Goal: Task Accomplishment & Management: Manage account settings

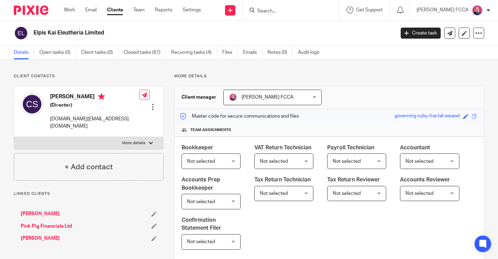
click at [33, 11] on img at bounding box center [31, 10] width 35 height 9
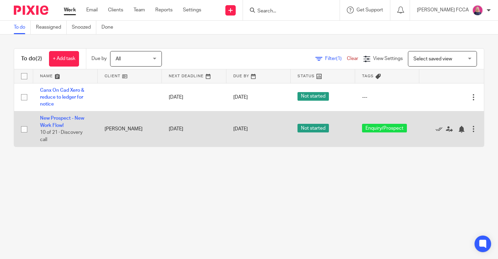
click at [51, 122] on td "New Prospect - New Work Flow! 10 of 21 · Discovery call" at bounding box center [65, 128] width 65 height 35
click at [48, 117] on link "New Prospect - New Work Flow!" at bounding box center [62, 122] width 44 height 12
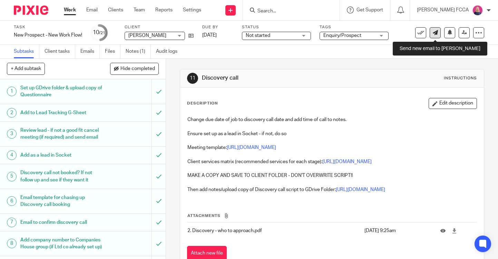
click at [437, 33] on icon at bounding box center [435, 32] width 5 height 5
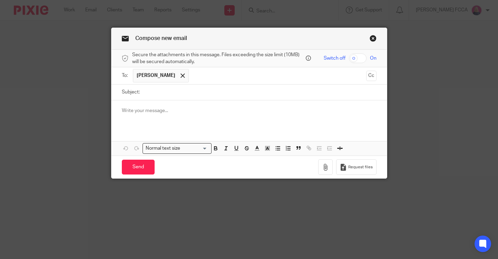
click at [182, 92] on input "Subject:" at bounding box center [259, 93] width 233 height 16
type input "Joining link"
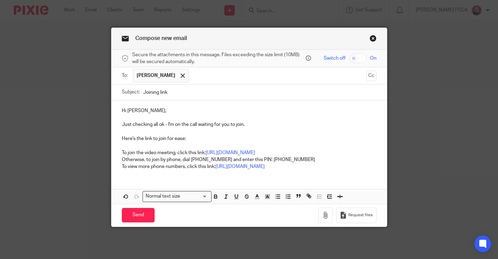
drag, startPoint x: 208, startPoint y: 153, endPoint x: 117, endPoint y: 152, distance: 90.4
click at [117, 152] on div "Hi Brian, Just checking all ok - I'm on the call waiting for you to join. Here'…" at bounding box center [248, 137] width 275 height 75
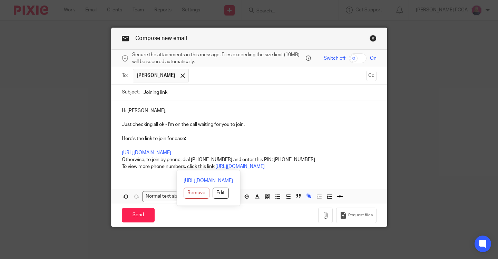
drag, startPoint x: 121, startPoint y: 160, endPoint x: 299, endPoint y: 182, distance: 179.1
click at [299, 182] on div "Hi Brian, Just checking all ok - I'm on the call waiting for you to join. Here'…" at bounding box center [248, 152] width 275 height 104
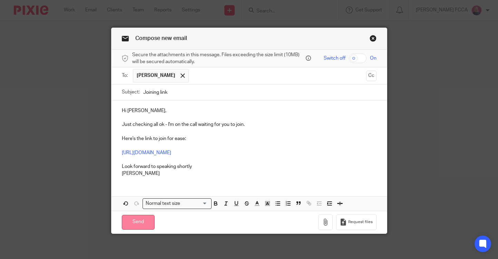
click at [141, 220] on input "Send" at bounding box center [138, 222] width 33 height 15
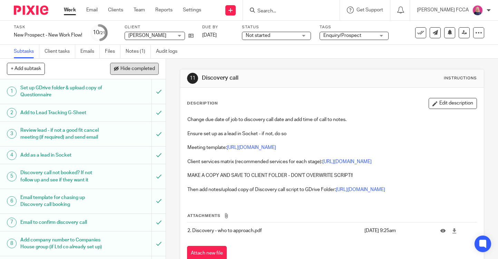
click at [138, 71] on span "Hide completed" at bounding box center [137, 69] width 35 height 6
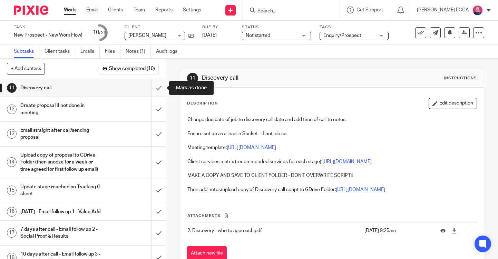
click at [160, 88] on input "submit" at bounding box center [83, 87] width 166 height 17
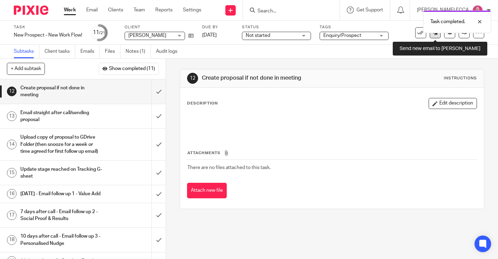
click at [435, 35] on icon at bounding box center [435, 32] width 5 height 5
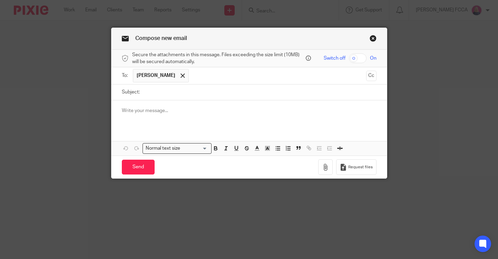
click at [221, 79] on input "text" at bounding box center [277, 75] width 171 height 13
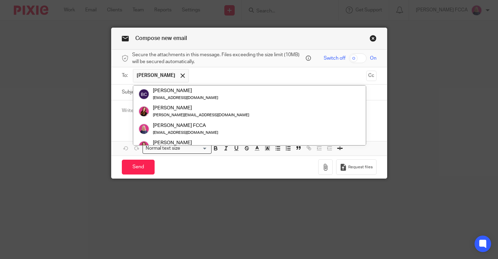
paste input "susan@cooperaccountancy.co.uk"
type input "susan@cooperaccountancy.co.uk"
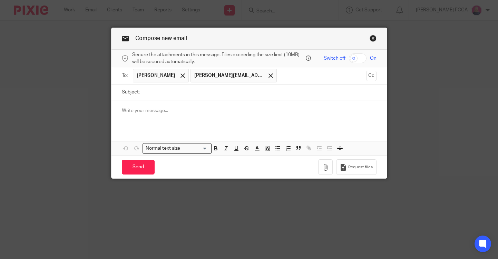
click at [198, 90] on input "Subject:" at bounding box center [259, 93] width 233 height 16
type input "Accountancy Introduction"
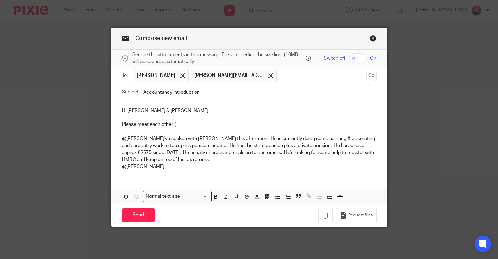
click at [193, 162] on p "@Susan - I've spoken with Brian this afternoon. He is currently doing some pain…" at bounding box center [249, 152] width 255 height 35
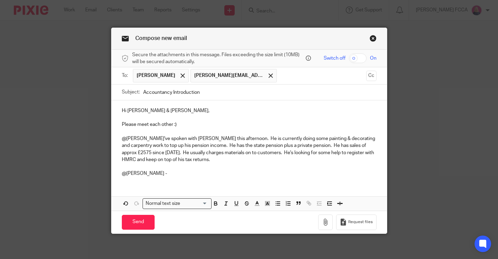
click at [159, 174] on p "@Brian -" at bounding box center [249, 170] width 255 height 14
click at [143, 173] on p "@Brian - Susan is lovely, you'll be in safe hands with Susan, who offers a bett…" at bounding box center [249, 170] width 255 height 14
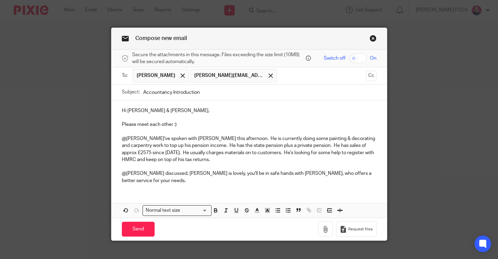
click at [379, 175] on div "Hi Brian & Susan, Please meet each other :) @Susan - I've spoken with Brian thi…" at bounding box center [248, 144] width 275 height 89
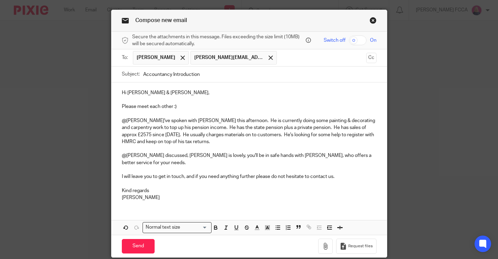
scroll to position [18, 0]
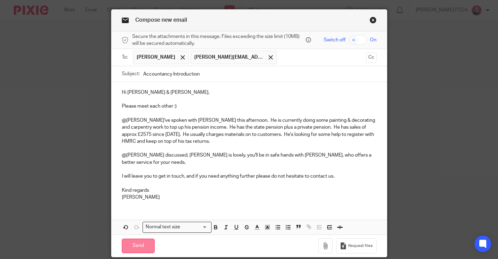
click at [134, 241] on input "Send" at bounding box center [138, 246] width 33 height 15
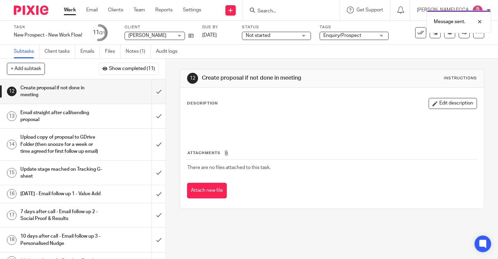
scroll to position [68, 0]
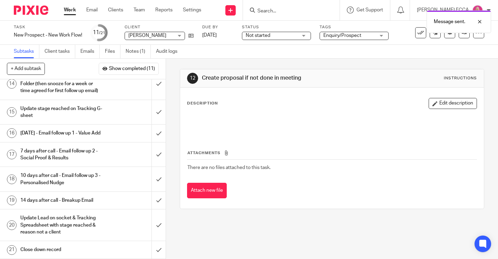
click at [103, 217] on div "Update Lead on socket & Tracking Spreadsheet with stage reached & reason not a …" at bounding box center [82, 225] width 124 height 25
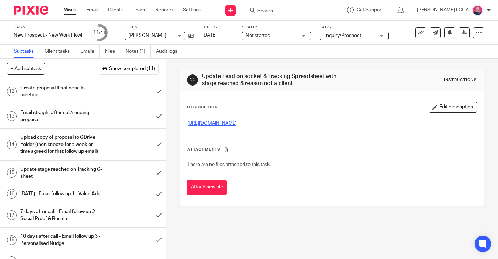
click at [237, 125] on link "https://docs.google.com/spreadsheets/d/1xQ7QcUq060BSKc8snLYJ_gbUd-fHj_b5/edit?u…" at bounding box center [211, 123] width 49 height 5
click at [192, 36] on icon at bounding box center [190, 35] width 5 height 5
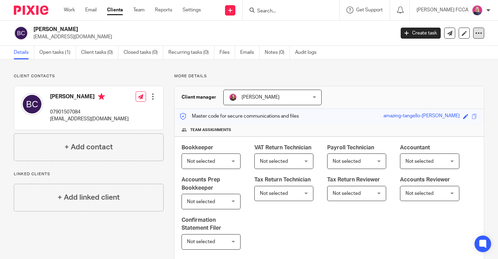
click at [477, 35] on icon at bounding box center [478, 33] width 7 height 7
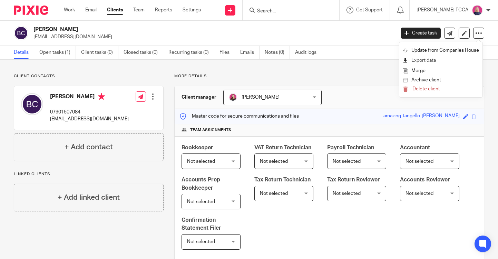
click at [423, 59] on link "Export data" at bounding box center [441, 61] width 76 height 10
click at [489, 56] on div "Details Open tasks (1) Client tasks (0) Closed tasks (0) Recurring tasks (0) Fi…" at bounding box center [249, 53] width 498 height 14
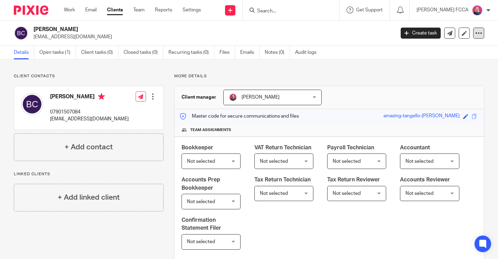
click at [479, 33] on icon at bounding box center [478, 33] width 7 height 7
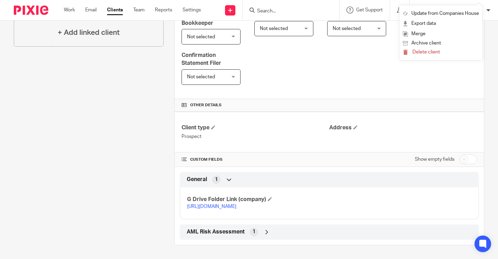
scroll to position [172, 0]
click at [228, 204] on link "https://drive.google.com/drive/folders/1iIVEoAgg1UXoWRnecvTRr0yrvbbp2eut?usp=dr…" at bounding box center [211, 206] width 49 height 5
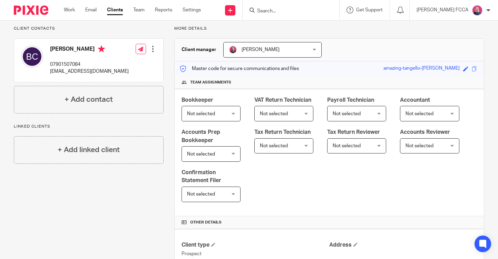
scroll to position [0, 0]
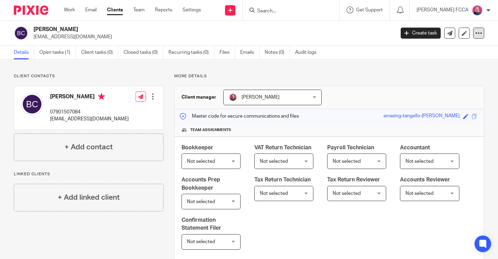
click at [479, 34] on icon at bounding box center [478, 33] width 7 height 7
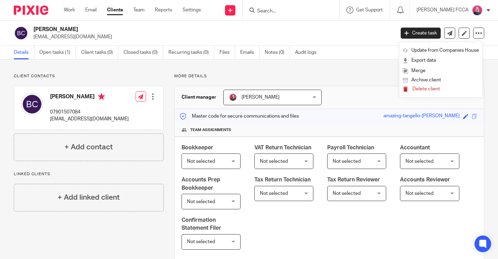
click at [422, 88] on span "Delete client" at bounding box center [426, 89] width 28 height 5
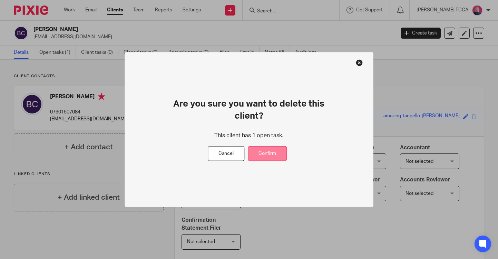
click at [279, 150] on button "Confirm" at bounding box center [267, 153] width 39 height 15
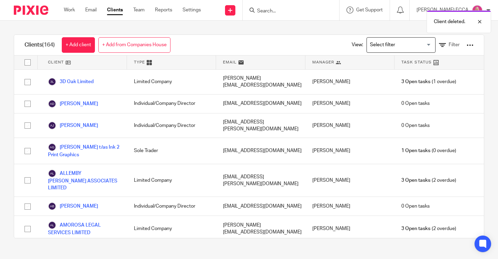
click at [30, 13] on img at bounding box center [31, 10] width 35 height 9
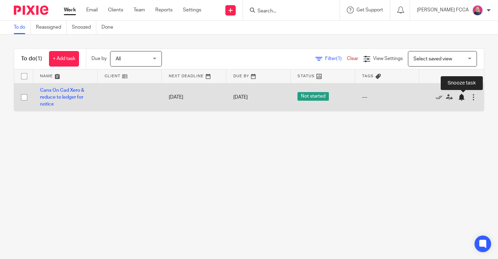
click at [461, 99] on div at bounding box center [461, 97] width 7 height 7
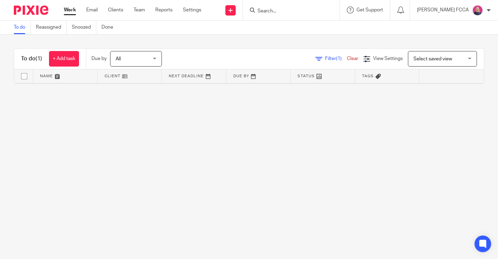
click at [34, 12] on img at bounding box center [31, 10] width 35 height 9
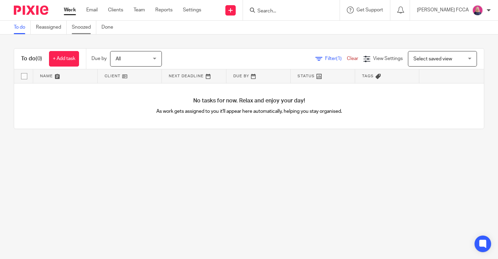
click at [85, 28] on link "Snoozed" at bounding box center [84, 27] width 25 height 13
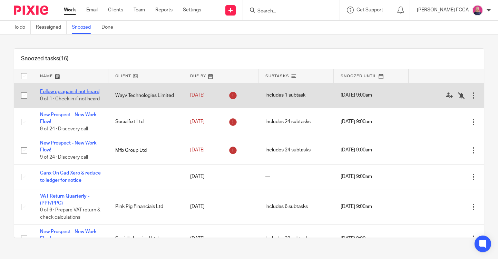
click at [91, 93] on link "Follow up again if not heard" at bounding box center [69, 91] width 59 height 5
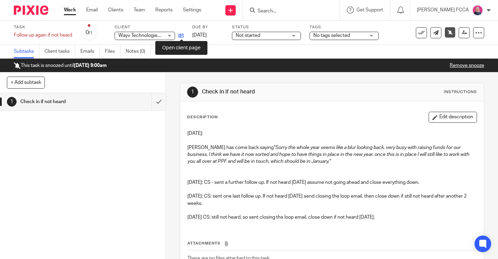
click at [181, 36] on icon at bounding box center [180, 35] width 5 height 5
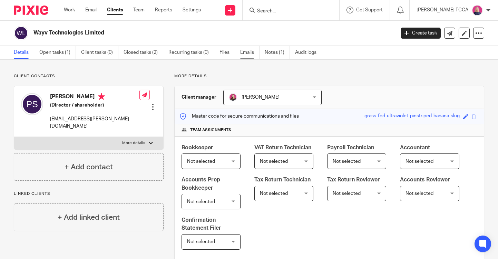
click at [247, 52] on link "Emails" at bounding box center [249, 52] width 19 height 13
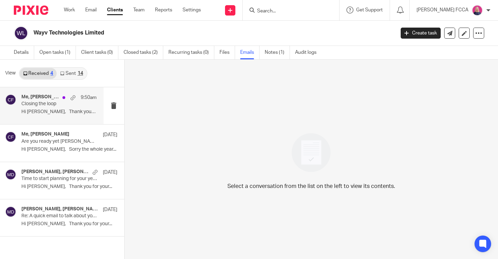
click at [28, 103] on p "Closing the loop" at bounding box center [51, 104] width 60 height 6
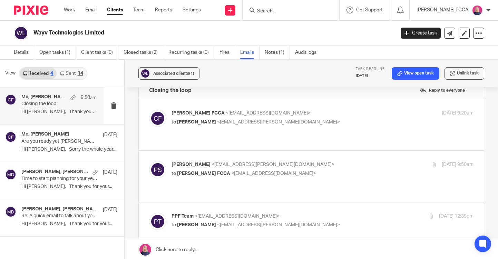
scroll to position [12, 0]
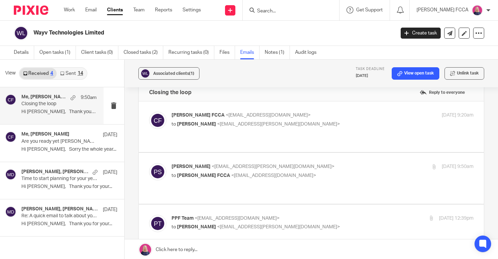
click at [298, 163] on p "Phil Stevens <phil.stevens@wayvtech.com>" at bounding box center [272, 166] width 201 height 7
checkbox input "true"
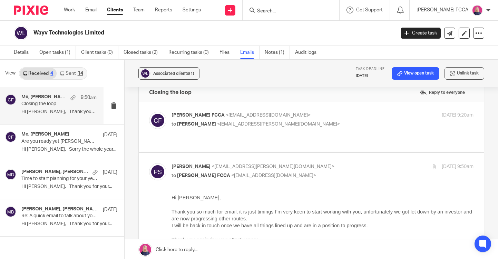
scroll to position [0, 0]
click at [20, 52] on link "Details" at bounding box center [24, 52] width 20 height 13
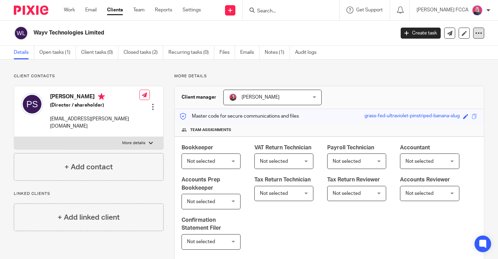
click at [478, 33] on icon at bounding box center [478, 33] width 7 height 7
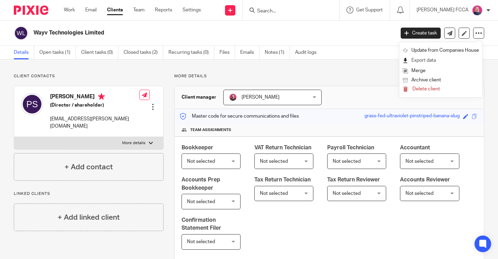
click at [420, 61] on link "Export data" at bounding box center [441, 61] width 76 height 10
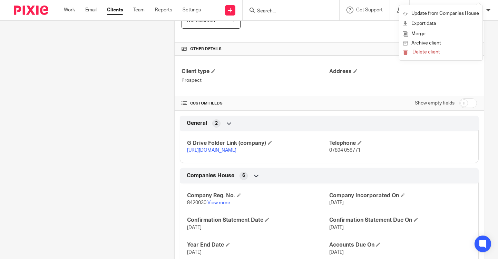
scroll to position [237, 0]
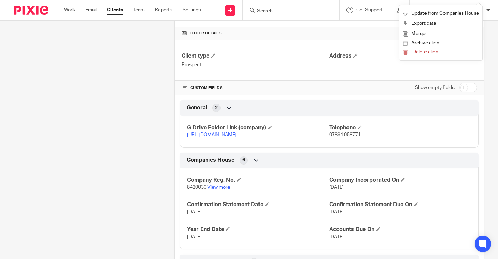
click at [229, 137] on link "[URL][DOMAIN_NAME]" at bounding box center [211, 135] width 49 height 5
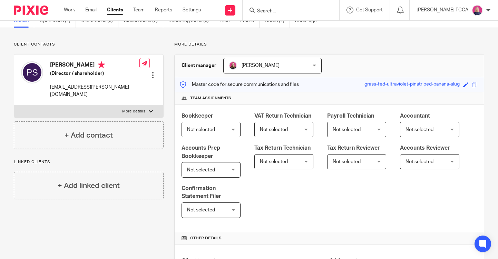
scroll to position [0, 0]
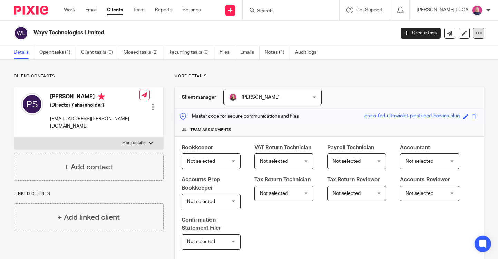
click at [477, 35] on icon at bounding box center [478, 33] width 7 height 7
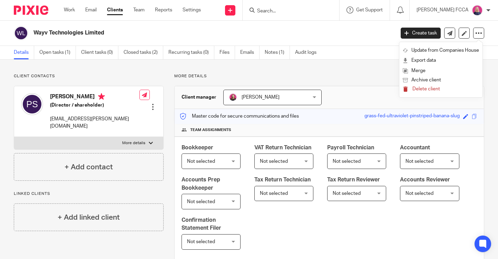
click at [422, 90] on span "Delete client" at bounding box center [426, 89] width 28 height 5
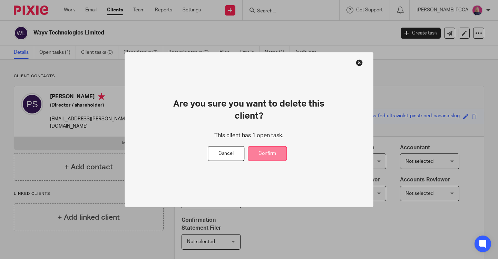
click at [275, 153] on button "Confirm" at bounding box center [267, 153] width 39 height 15
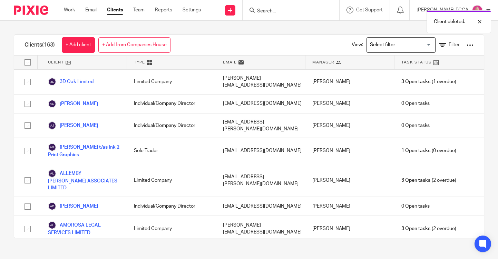
click at [35, 11] on img at bounding box center [31, 10] width 35 height 9
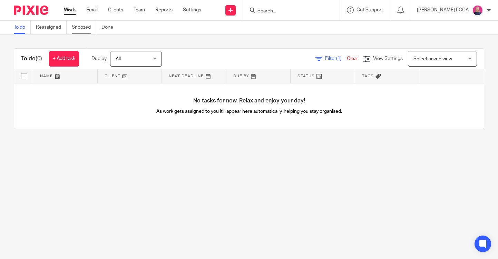
click at [80, 26] on link "Snoozed" at bounding box center [84, 27] width 25 height 13
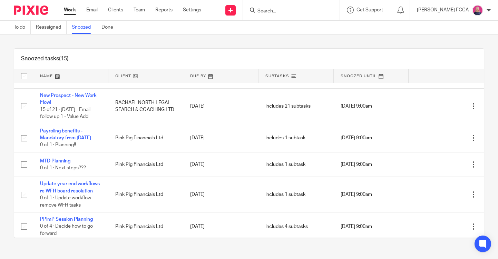
scroll to position [330, 0]
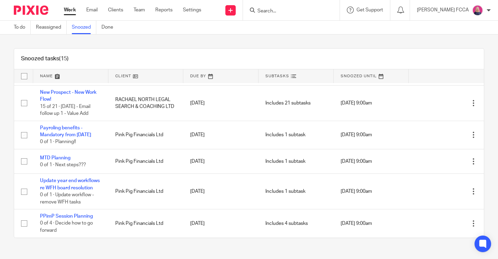
click at [30, 7] on img at bounding box center [31, 10] width 35 height 9
